Goal: Task Accomplishment & Management: Use online tool/utility

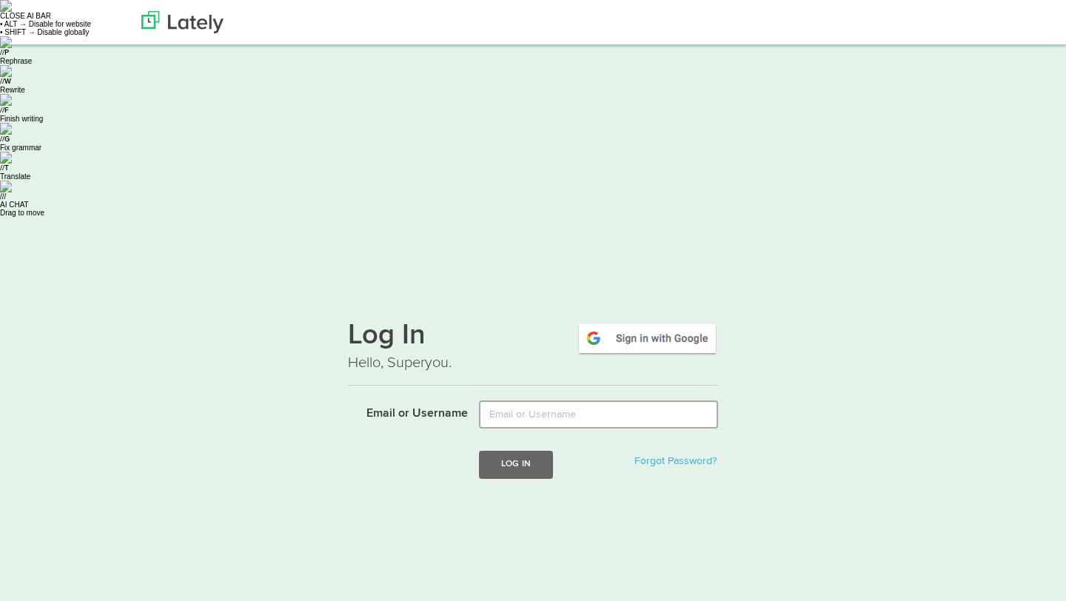
type input "[EMAIL_ADDRESS][DOMAIN_NAME]"
click at [495, 451] on button "Log In" at bounding box center [516, 464] width 74 height 27
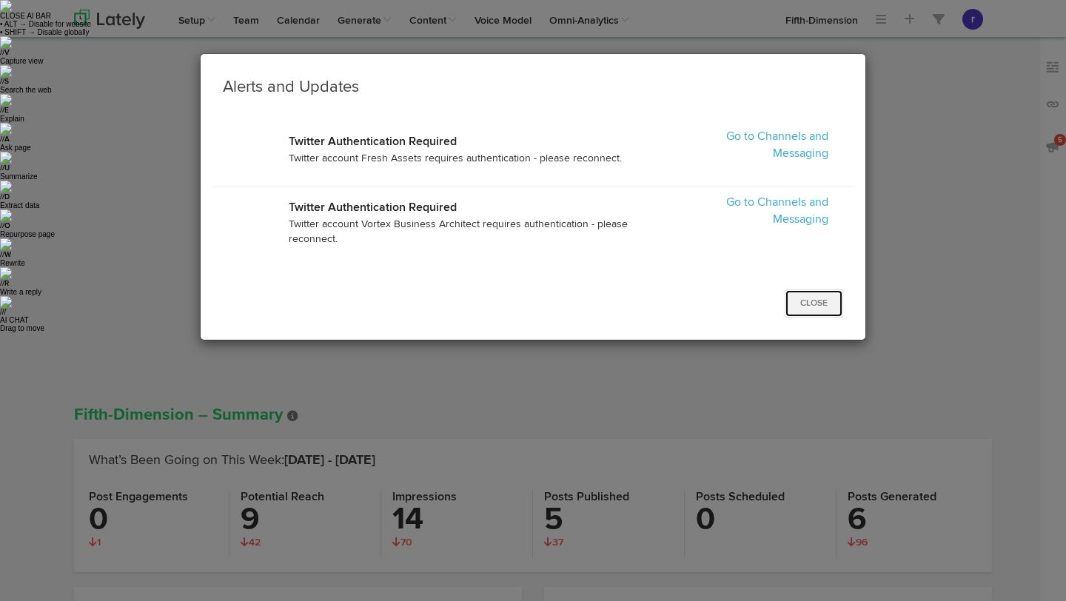
click at [828, 293] on button "Close" at bounding box center [814, 303] width 58 height 28
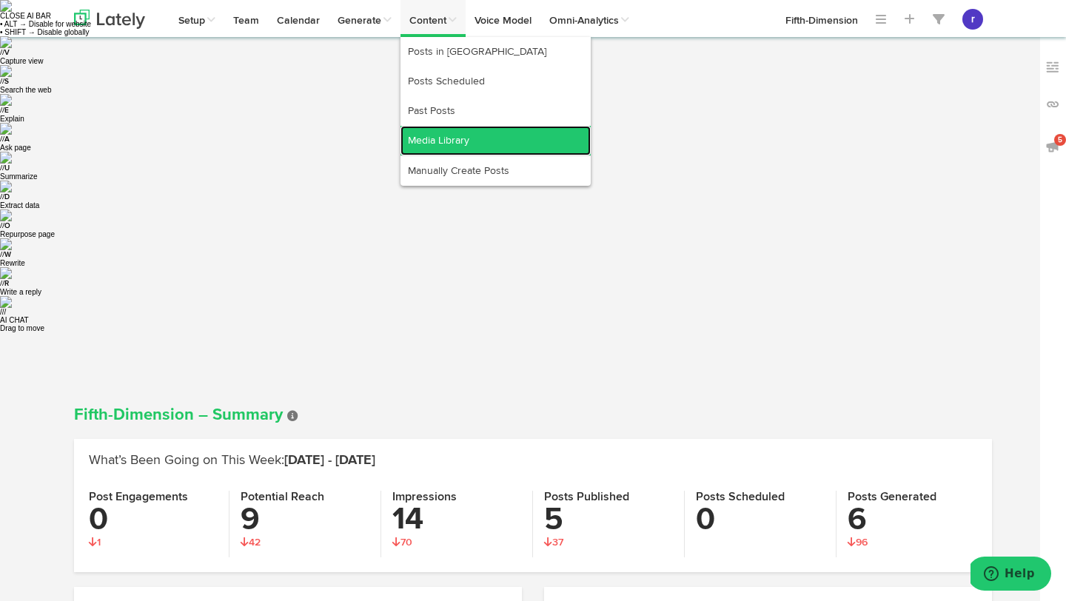
click at [466, 143] on link "Media Library" at bounding box center [496, 141] width 190 height 30
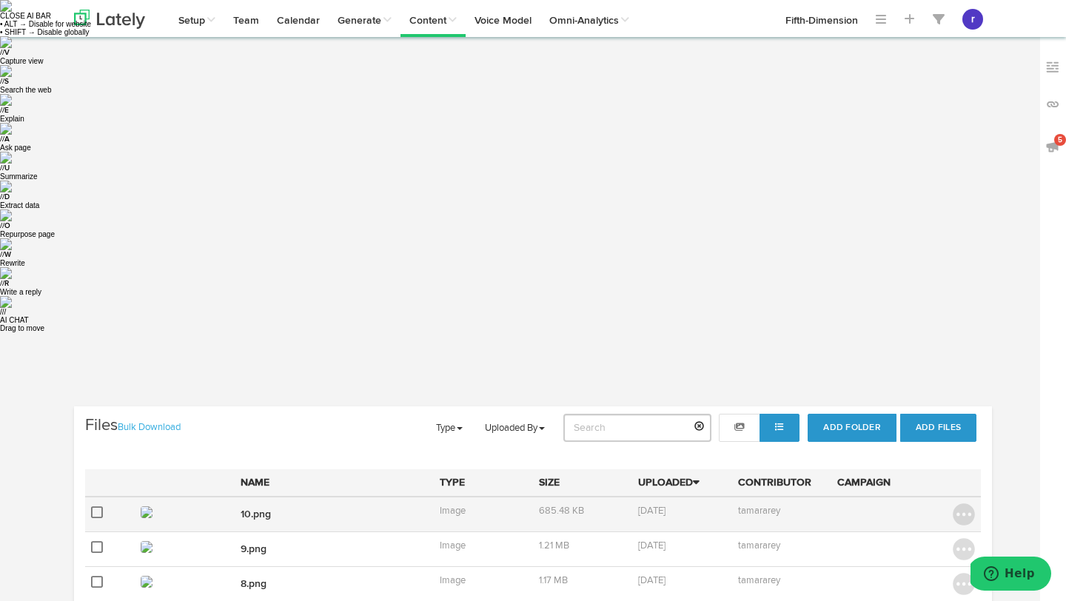
click at [146, 497] on td at bounding box center [184, 515] width 99 height 36
click at [959, 503] on img at bounding box center [964, 514] width 22 height 22
click at [258, 509] on link "10.png" at bounding box center [256, 514] width 30 height 10
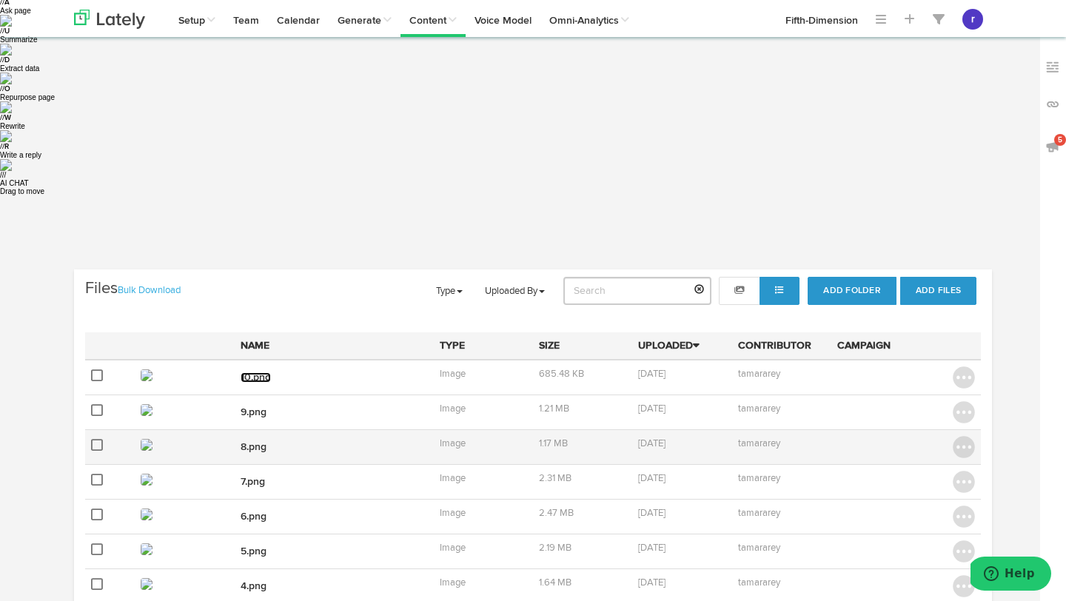
scroll to position [200, 0]
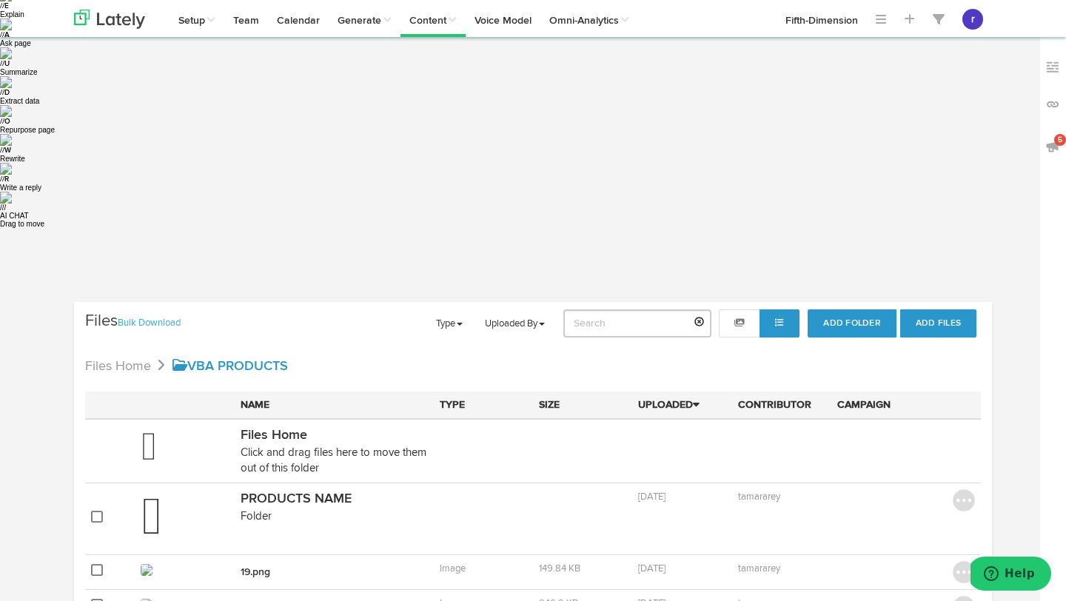
scroll to position [122, 0]
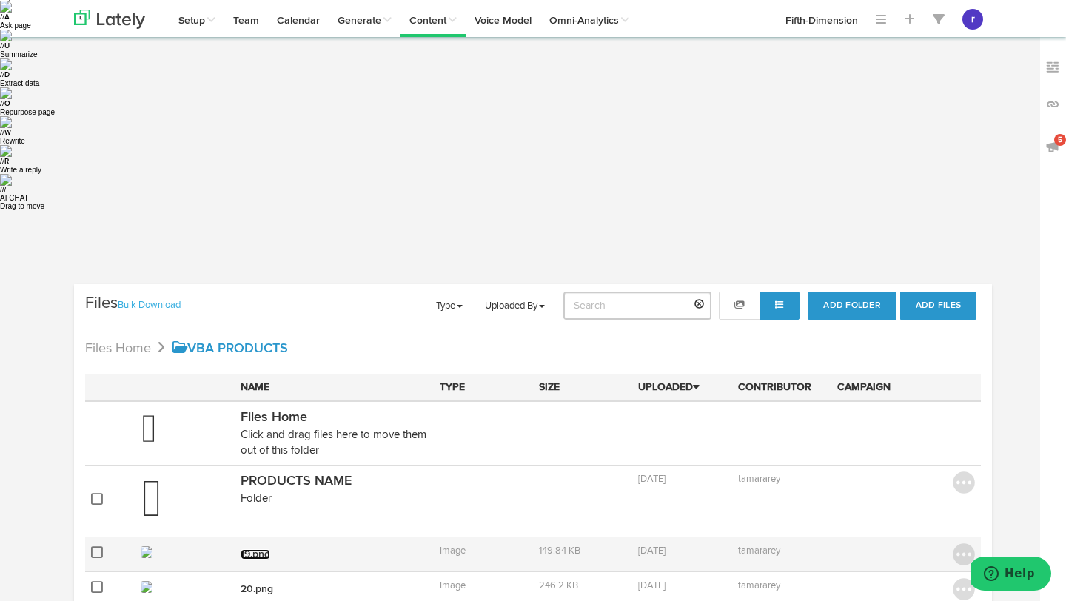
click at [253, 549] on link "19.png" at bounding box center [256, 554] width 30 height 10
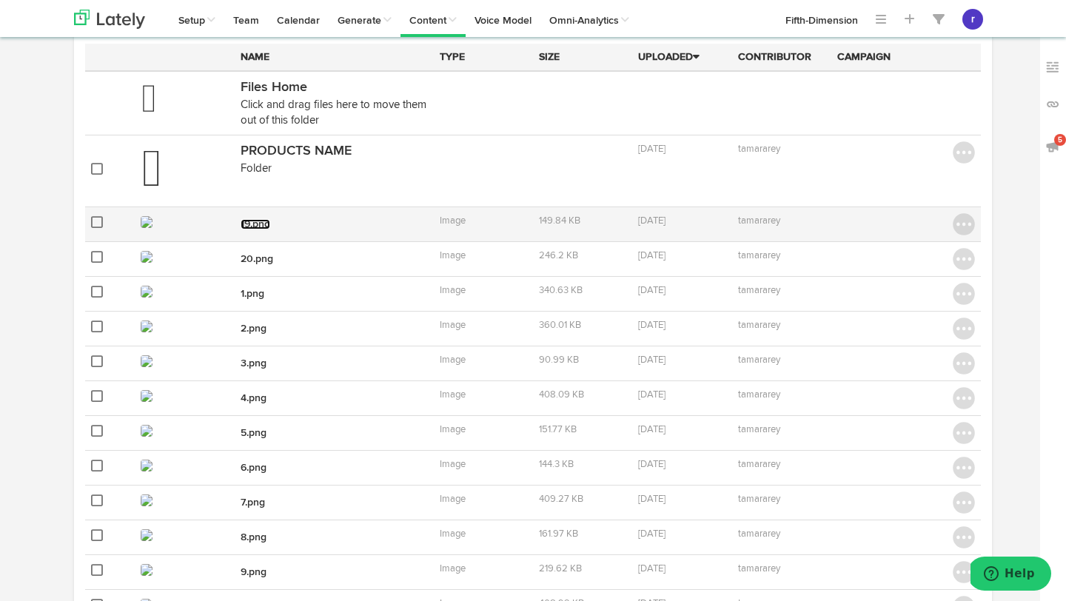
scroll to position [506, 0]
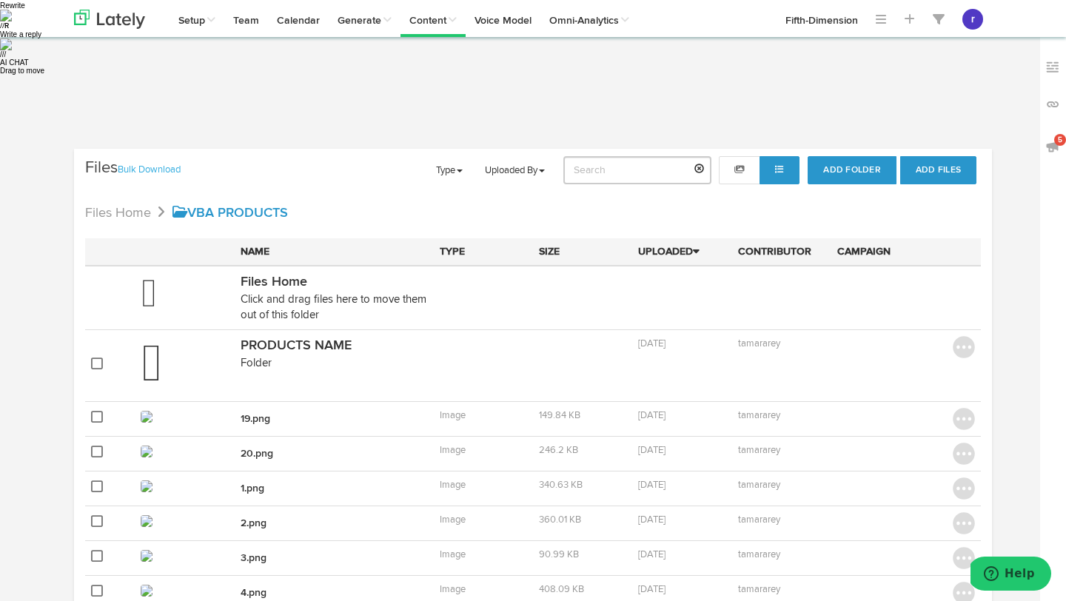
scroll to position [0, 0]
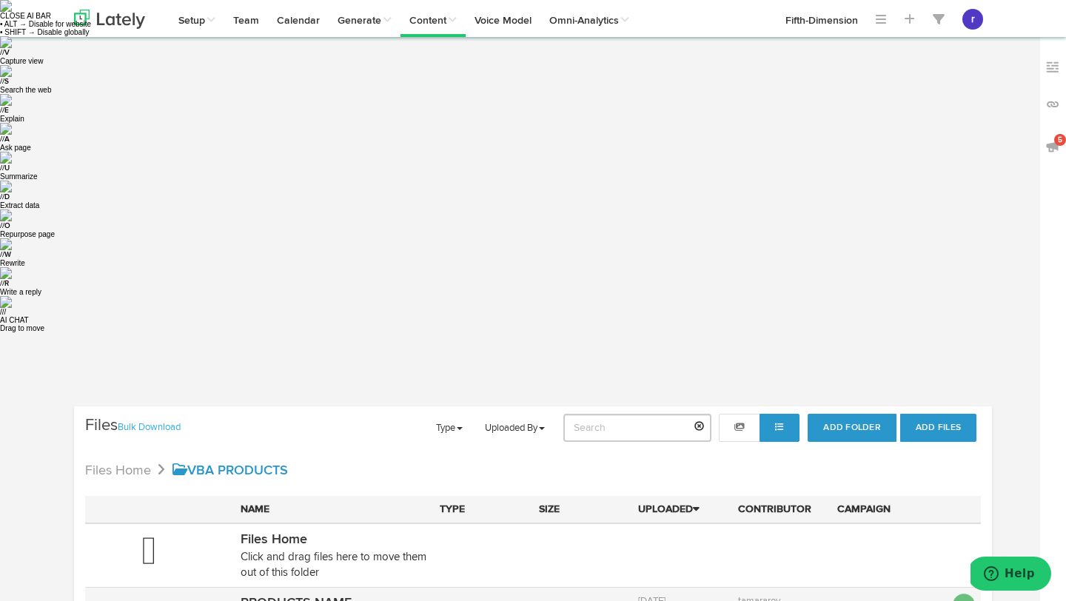
click at [968, 594] on img at bounding box center [964, 605] width 22 height 22
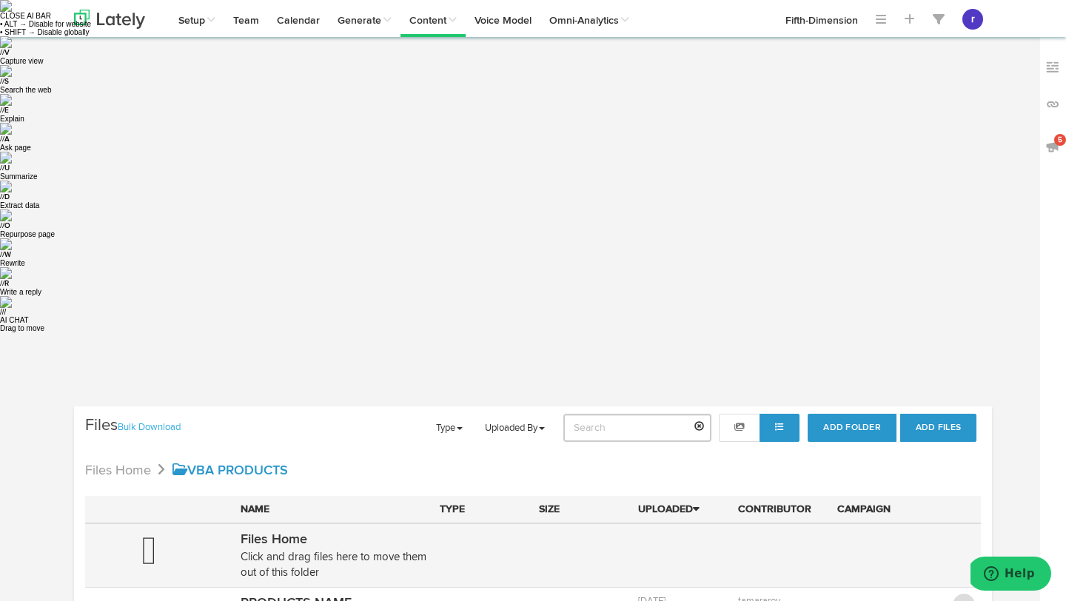
click at [740, 523] on td at bounding box center [781, 555] width 99 height 64
